Goal: Transaction & Acquisition: Book appointment/travel/reservation

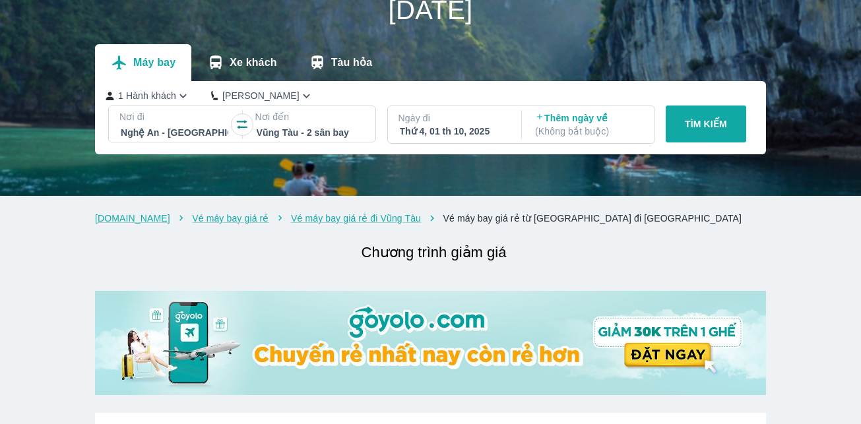
scroll to position [86, 0]
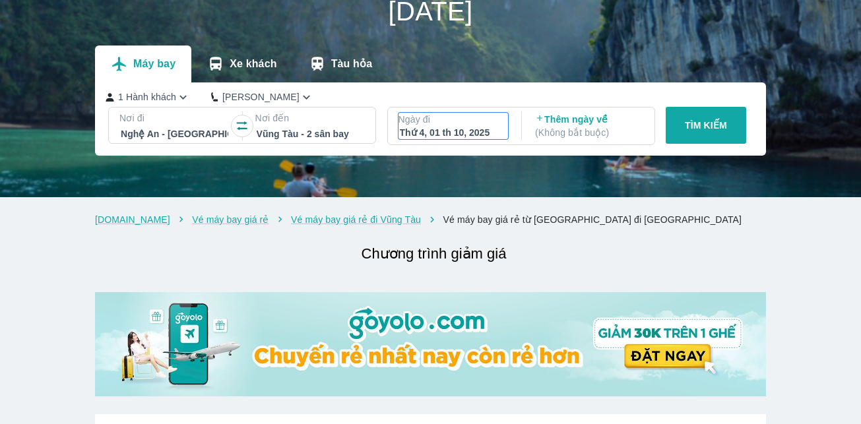
click at [472, 131] on div "Thứ 4, 01 th 10, 2025" at bounding box center [454, 132] width 108 height 13
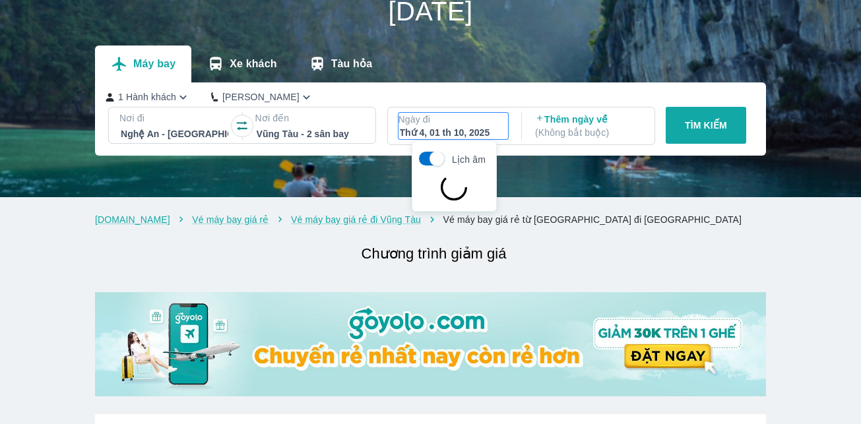
scroll to position [76, 0]
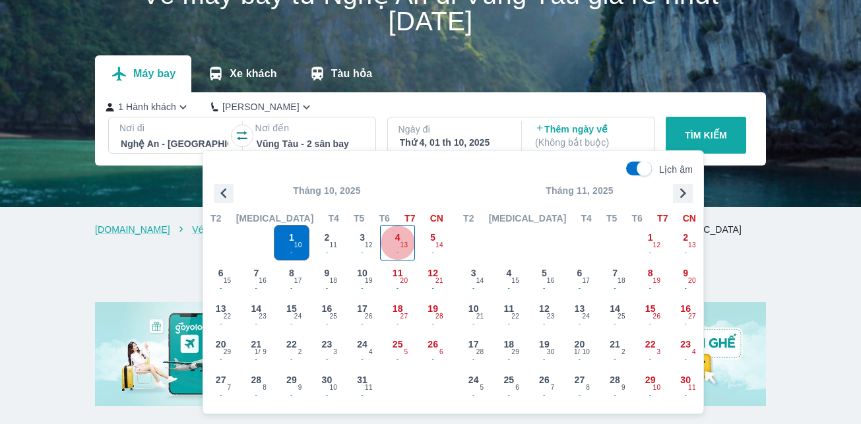
click at [397, 241] on span "4" at bounding box center [397, 237] width 5 height 13
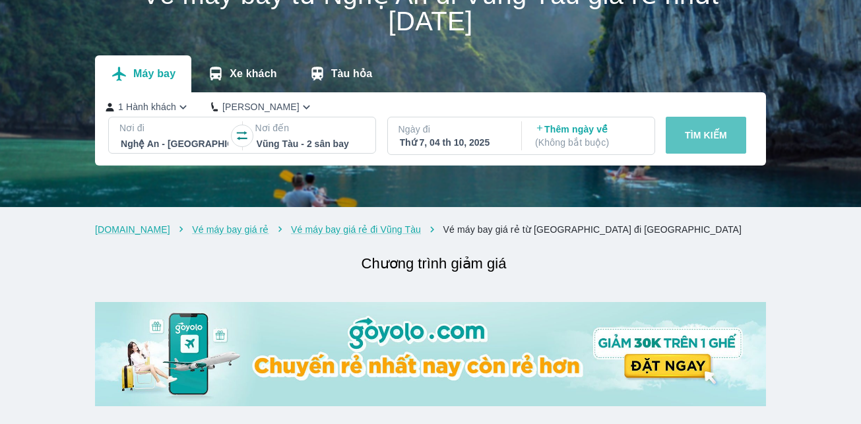
click at [693, 131] on p "TÌM KIẾM" at bounding box center [706, 135] width 42 height 13
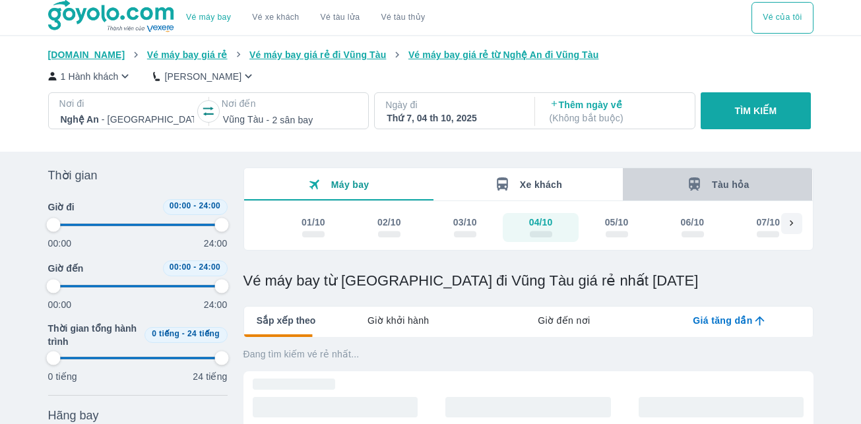
click at [697, 182] on icon "button" at bounding box center [694, 184] width 16 height 16
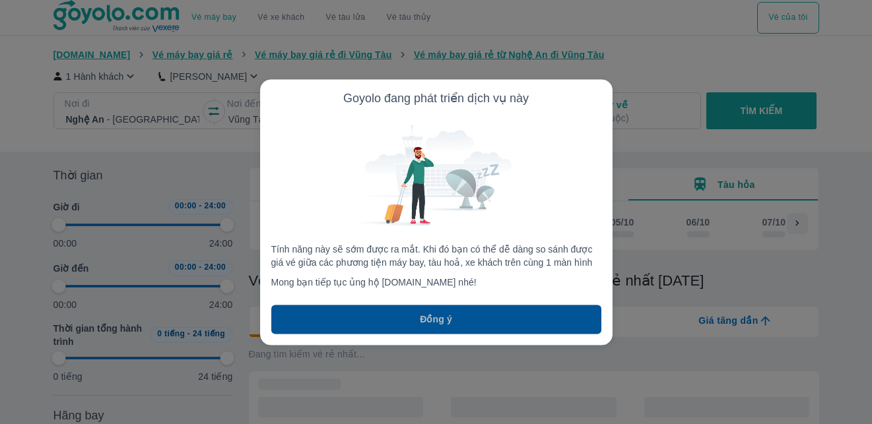
click at [473, 321] on button "Đồng ý" at bounding box center [436, 319] width 330 height 29
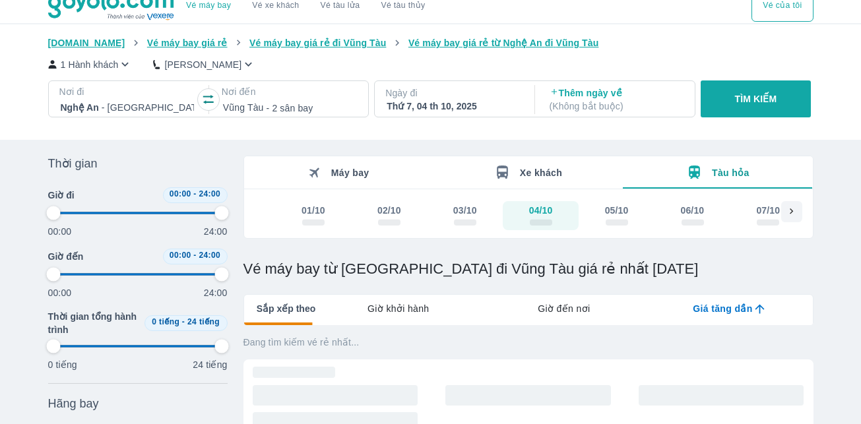
scroll to position [11, 0]
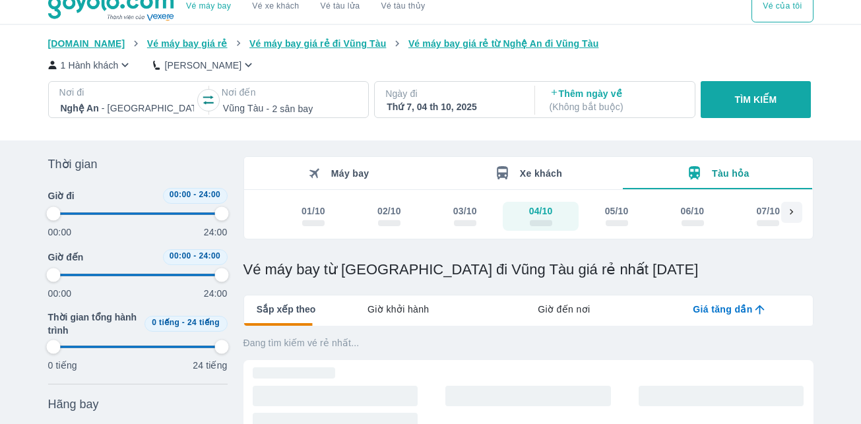
drag, startPoint x: 47, startPoint y: 210, endPoint x: 55, endPoint y: 216, distance: 10.1
click at [55, 216] on div "Thời gian Bỏ lọc Giờ đi 00:00 - 24:00 00:00 24:00 Giờ đến 00:00 - 24:00 00:00 2…" at bounding box center [431, 424] width 786 height 536
type input "2.08333333333333"
type input "97.9166666666667"
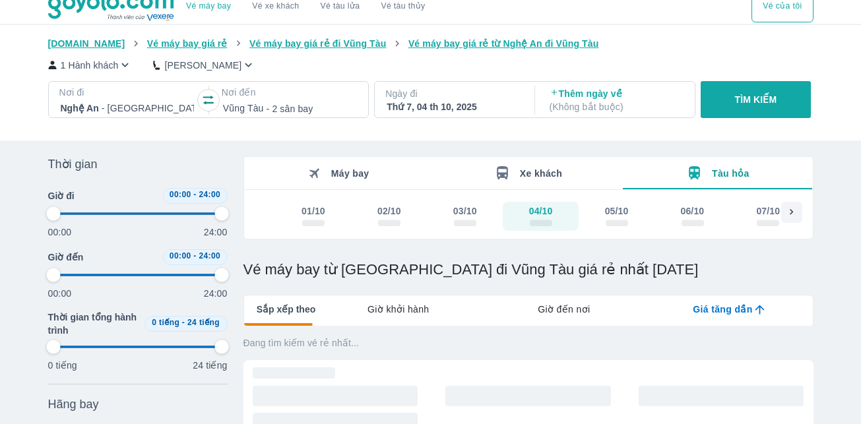
type input "97.9166666666667"
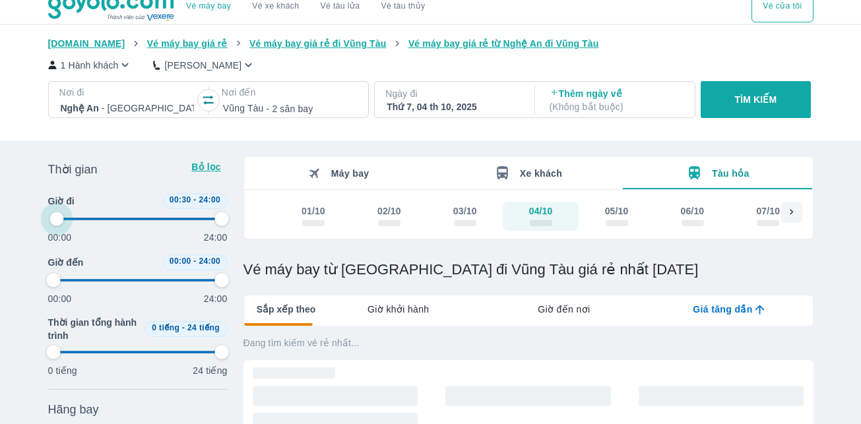
type input "6.25"
type input "97.9166666666667"
type input "10.4166666666667"
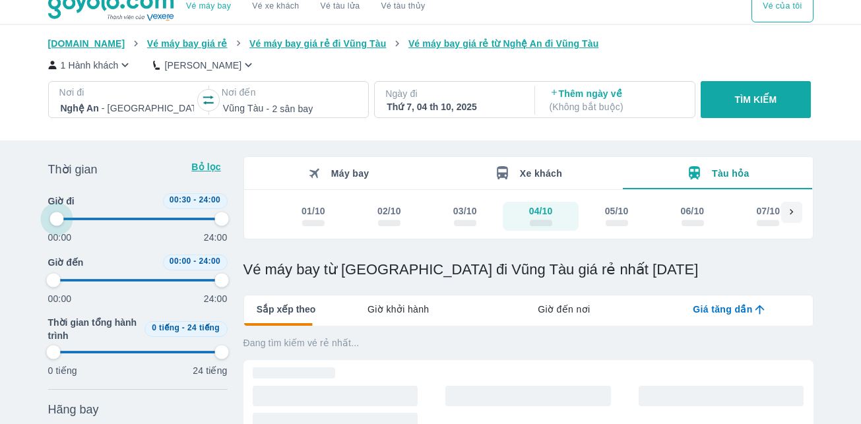
type input "97.9166666666667"
type input "12.5"
type input "97.9166666666667"
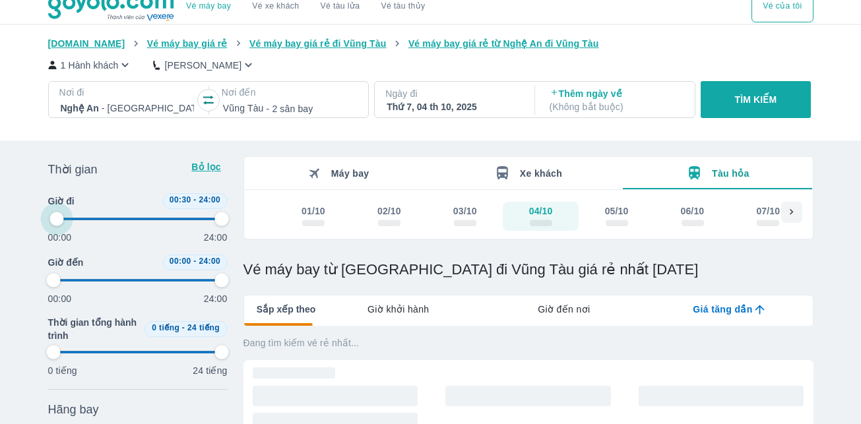
type input "97.9166666666667"
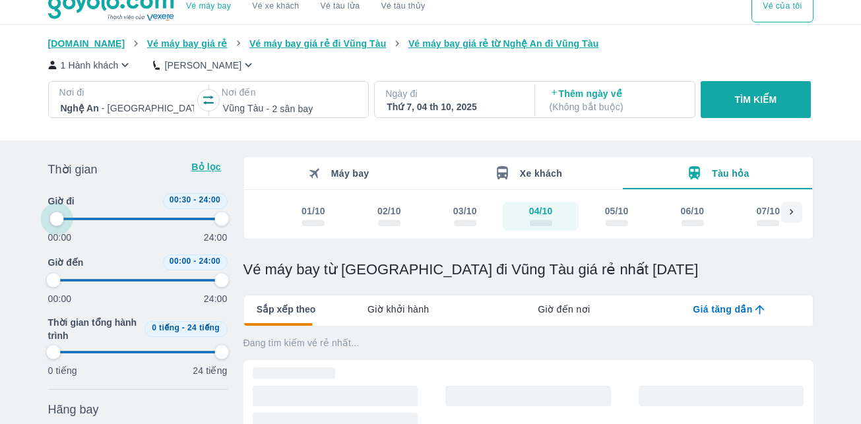
type input "97.9166666666667"
type input "14.5833333333333"
type input "97.9166666666667"
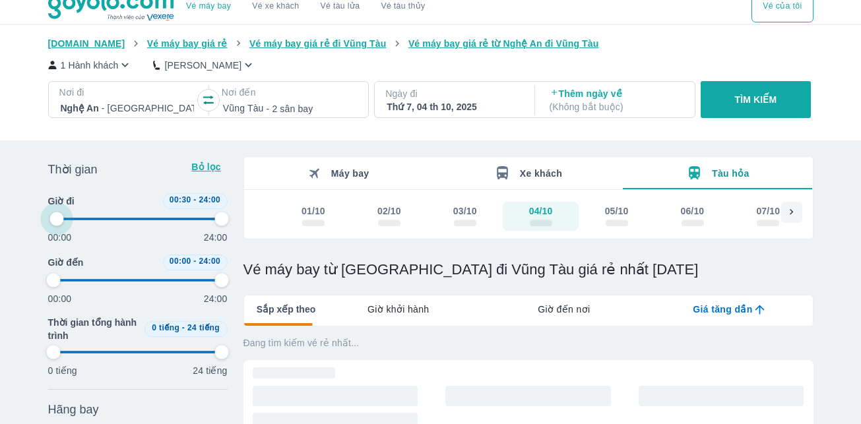
type input "97.9166666666667"
type input "14.5833333333333"
type input "97.9166666666667"
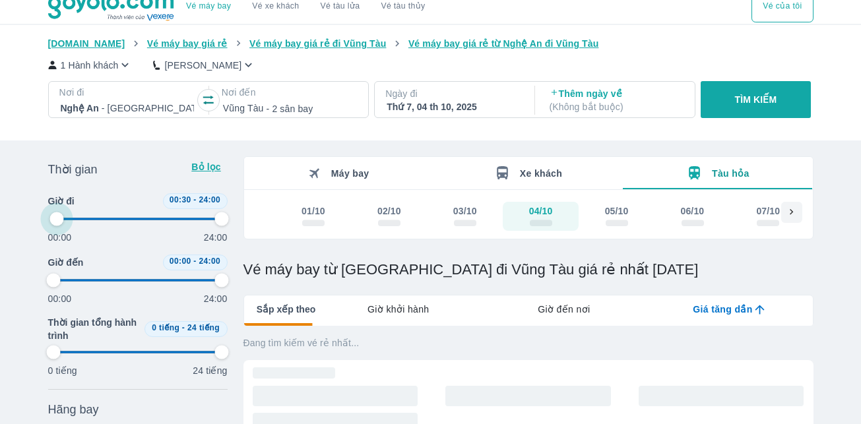
type input "97.9166666666667"
type input "14.5833333333333"
type input "97.9166666666667"
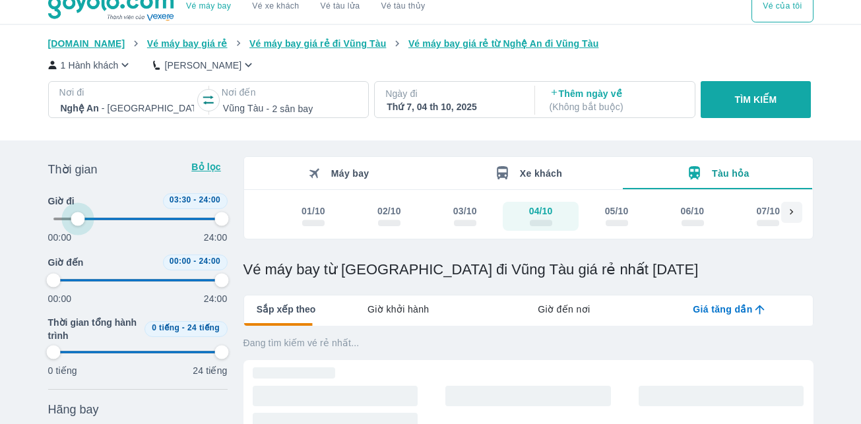
type input "12.5"
type input "97.9166666666667"
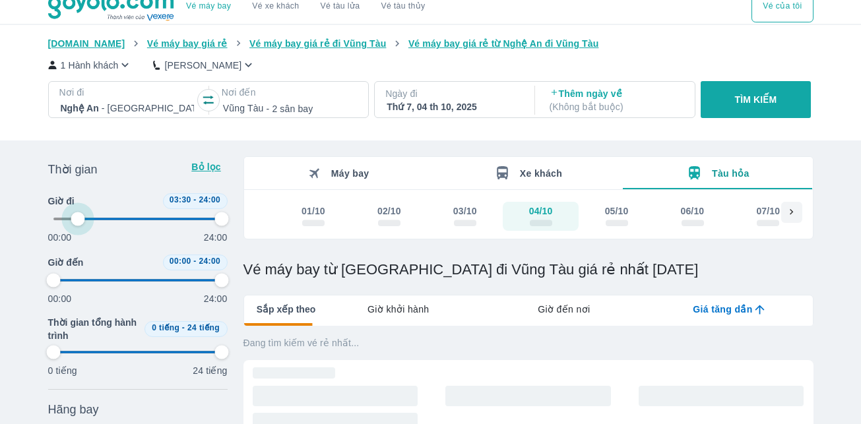
type input "97.9166666666667"
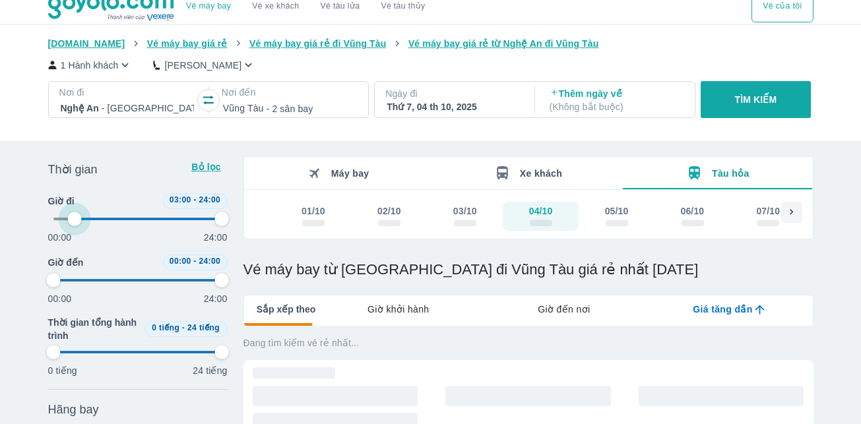
type input "97.9166666666667"
type input "6.25"
type input "97.9166666666667"
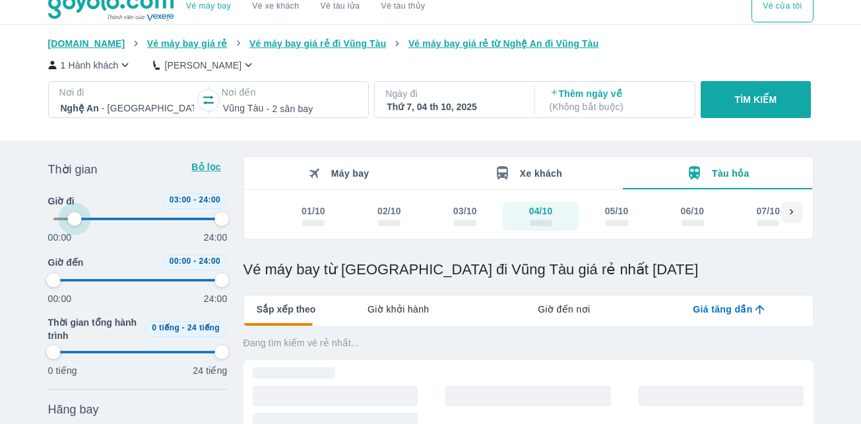
type input "97.9166666666667"
type input "0"
type input "97.9166666666667"
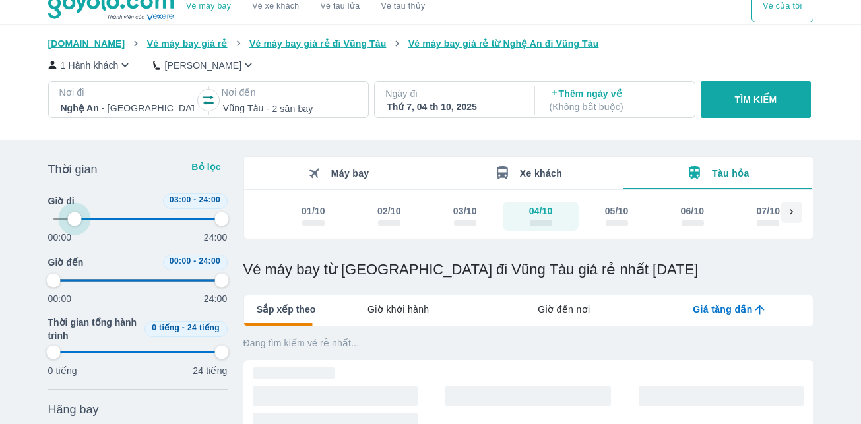
type input "97.9166666666667"
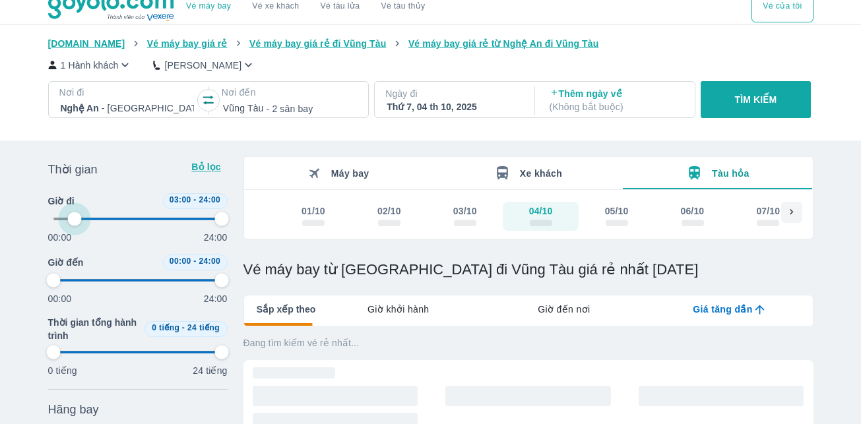
type input "97.9166666666667"
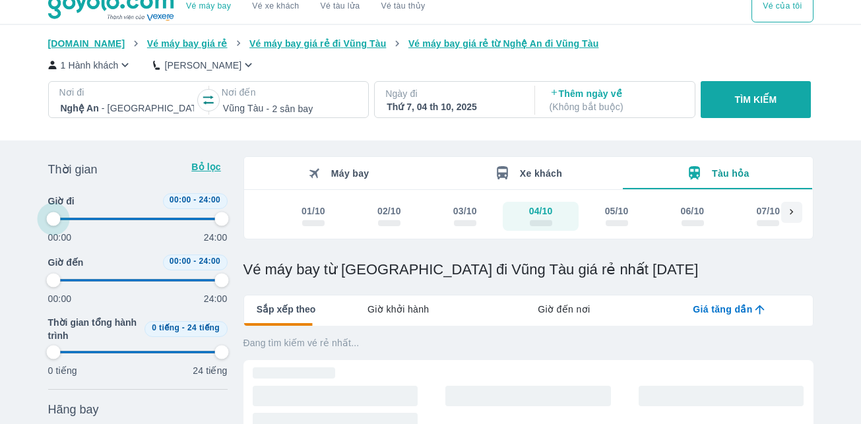
type input "97.9166666666667"
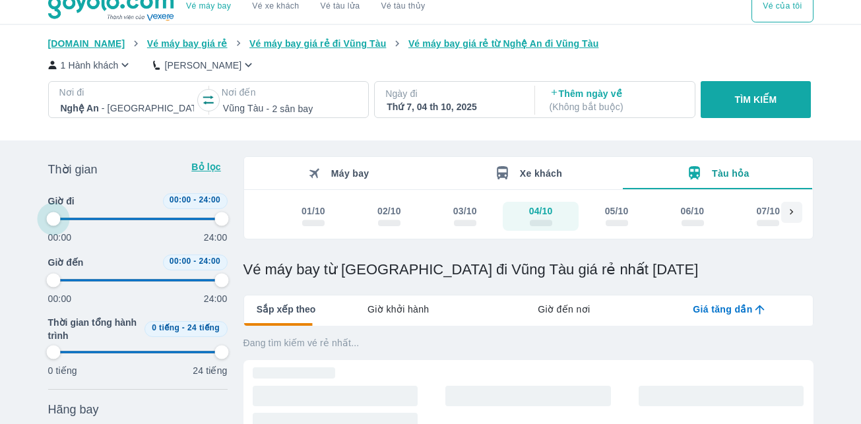
type input "97.9166666666667"
drag, startPoint x: 55, startPoint y: 216, endPoint x: 34, endPoint y: 216, distance: 21.1
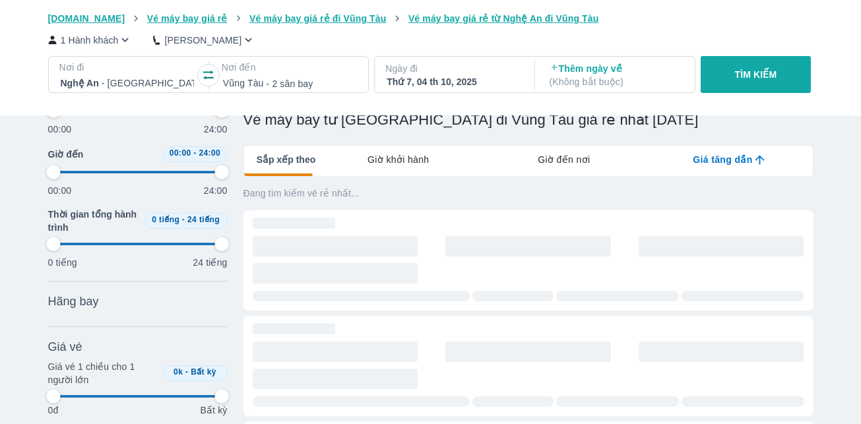
type input "97.9166666666667"
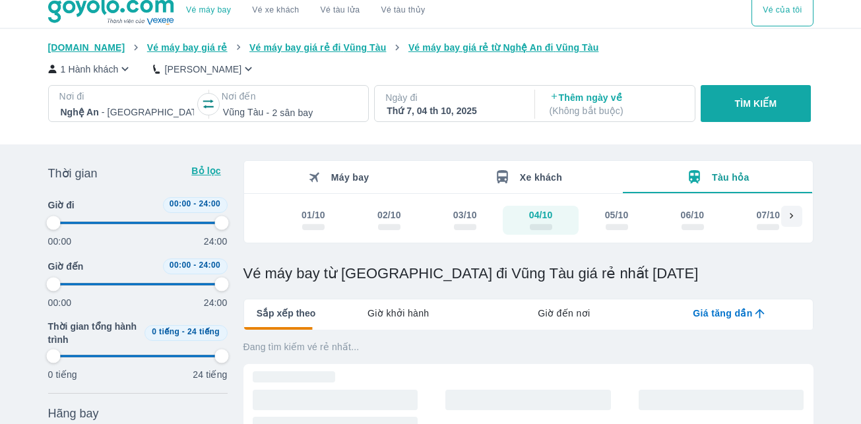
scroll to position [0, 0]
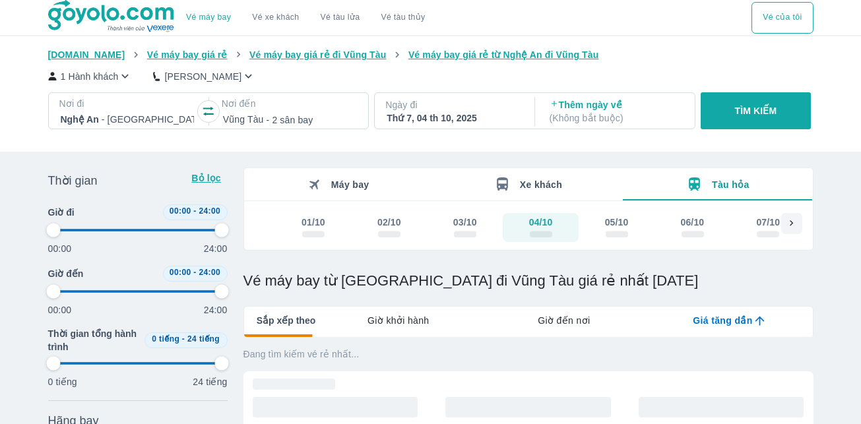
click at [309, 352] on p "Đang tìm kiếm vé rẻ nhất..." at bounding box center [528, 354] width 570 height 13
type input "97.9166666666667"
